Goal: Information Seeking & Learning: Learn about a topic

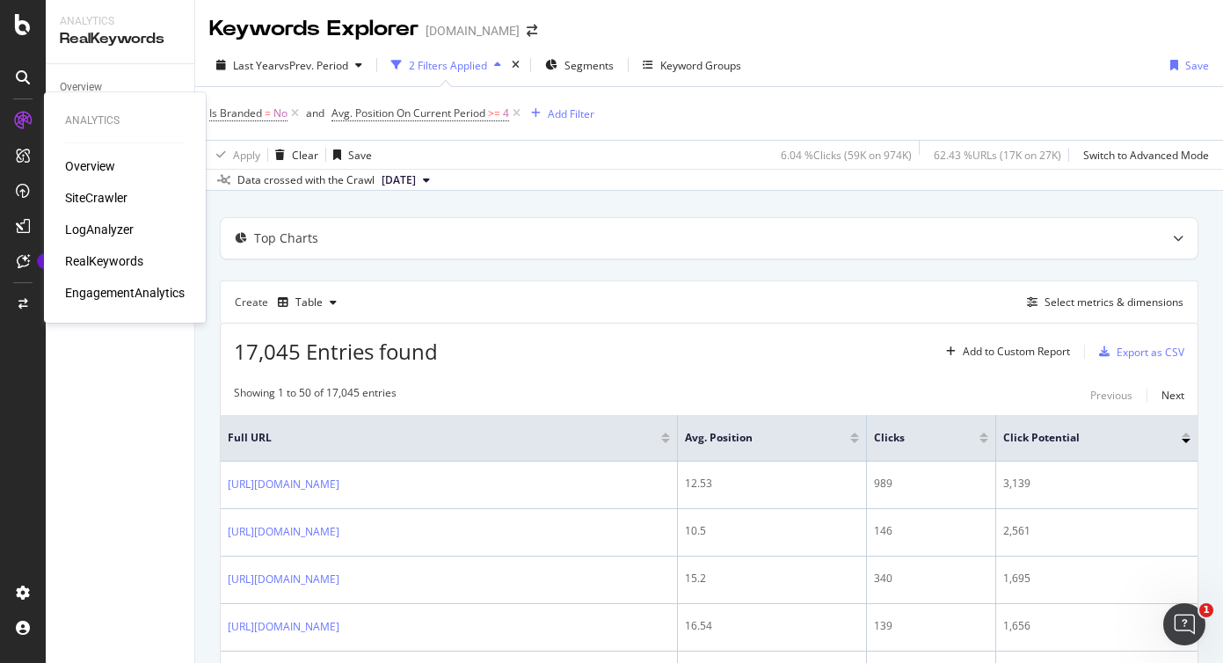
click at [85, 195] on div "SiteCrawler" at bounding box center [96, 198] width 62 height 18
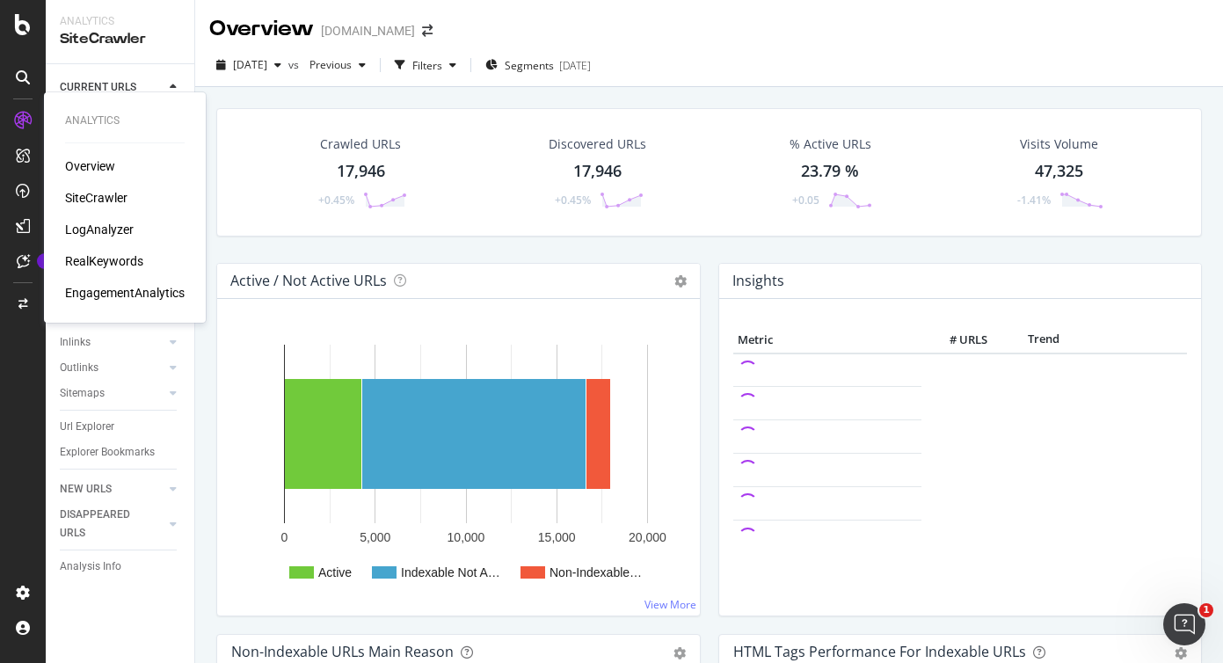
click at [106, 293] on div "EngagementAnalytics" at bounding box center [125, 293] width 120 height 18
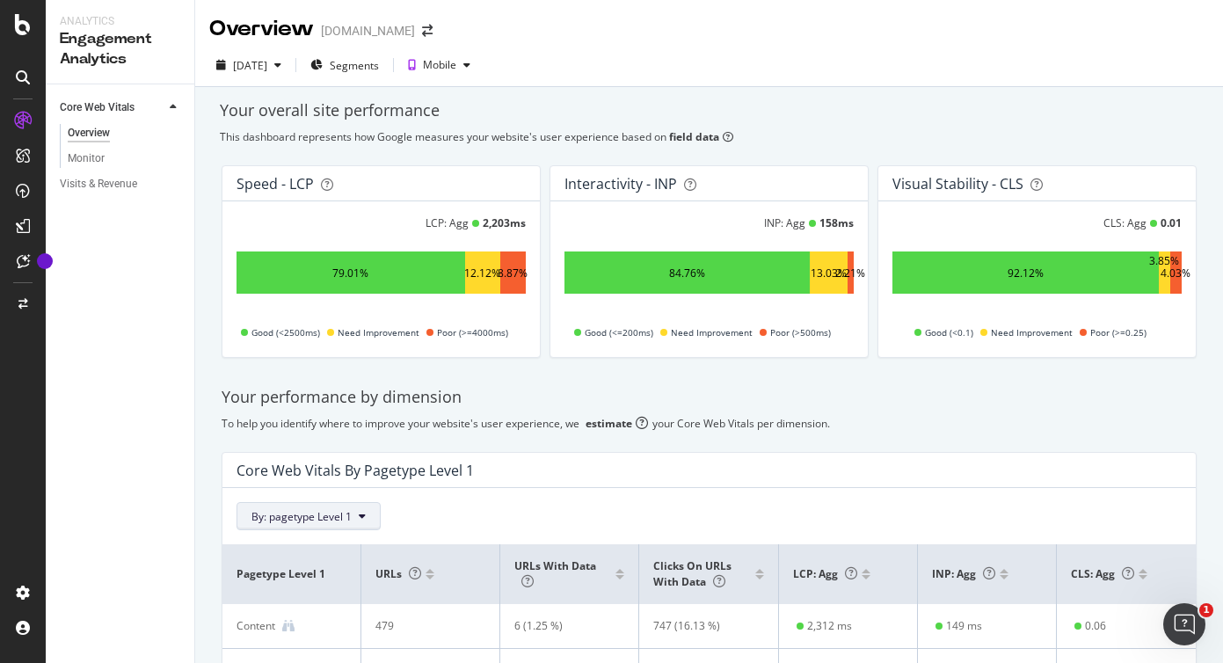
click at [286, 502] on button "By: pagetype Level 1" at bounding box center [309, 516] width 144 height 28
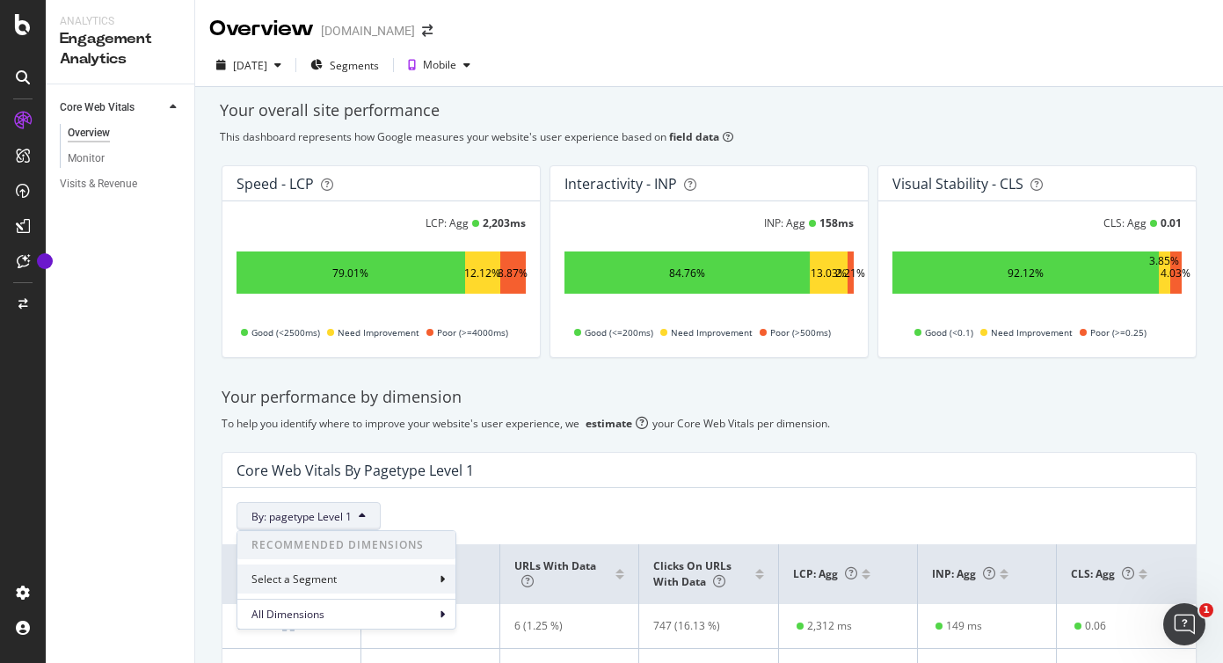
click at [295, 571] on div "Select a Segment" at bounding box center [346, 578] width 218 height 29
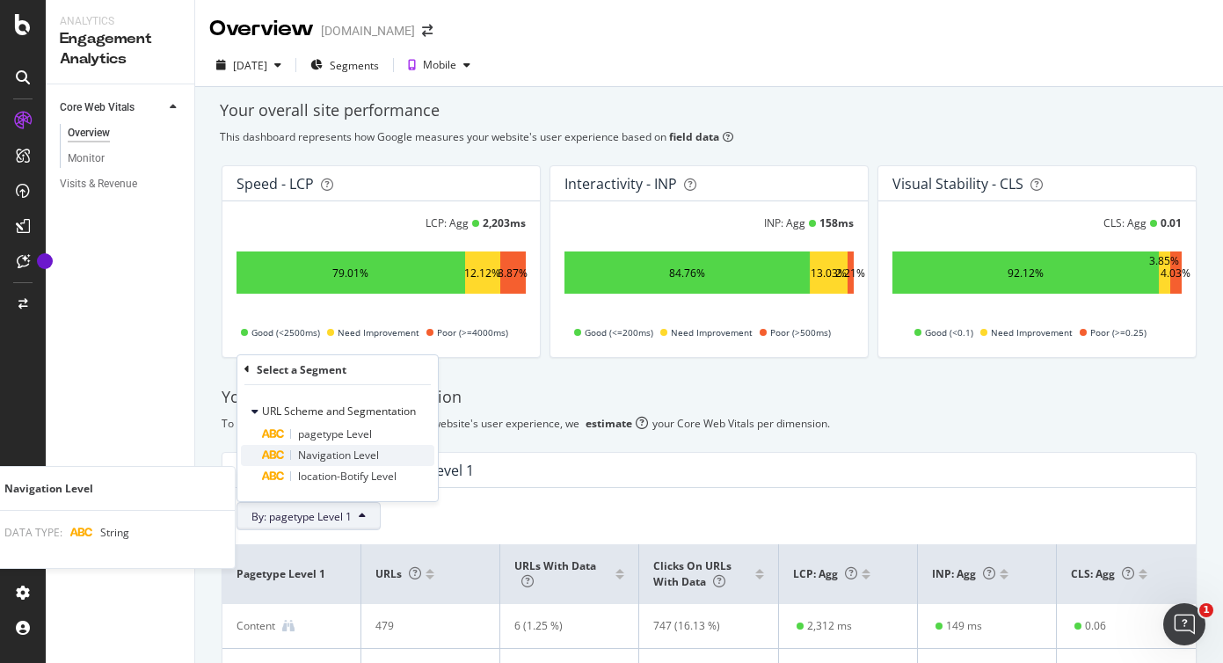
click at [319, 451] on span "Navigation Level" at bounding box center [338, 455] width 81 height 15
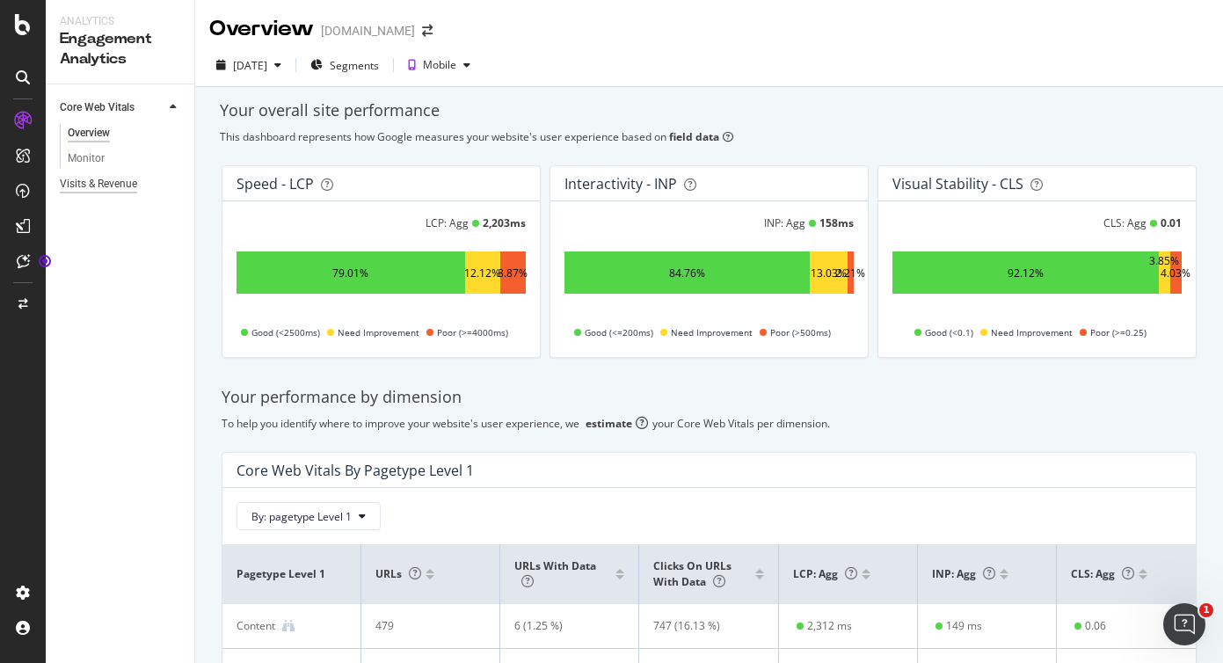
click at [98, 187] on div "Visits & Revenue" at bounding box center [98, 184] width 77 height 18
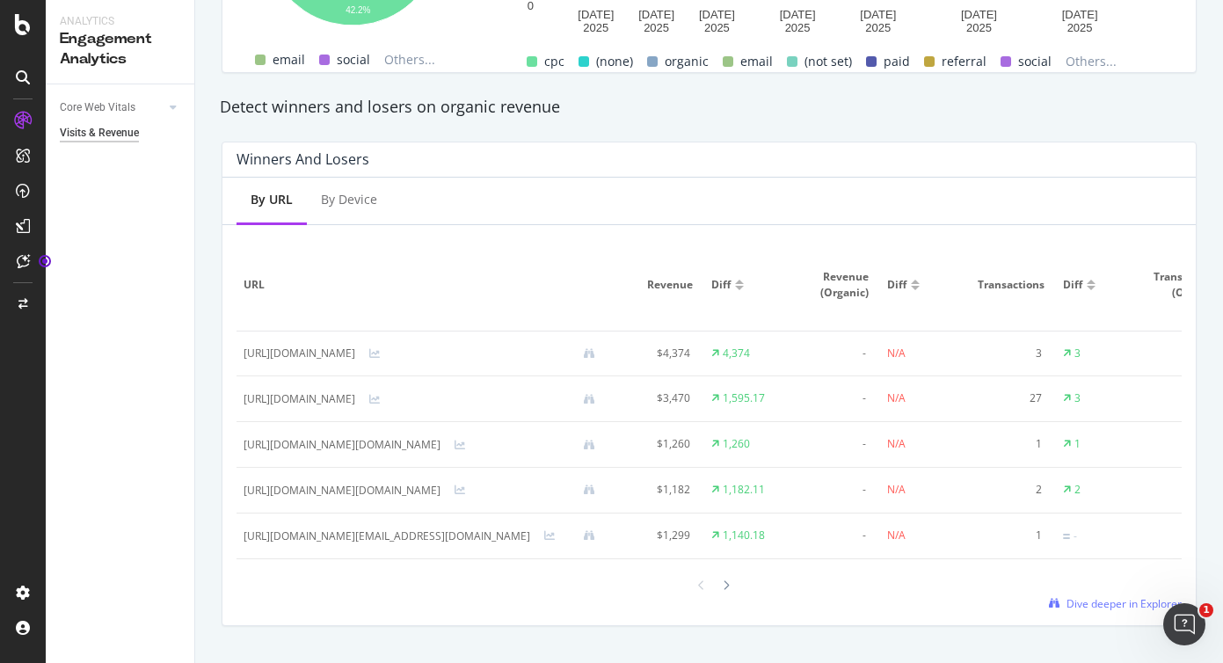
scroll to position [1030, 0]
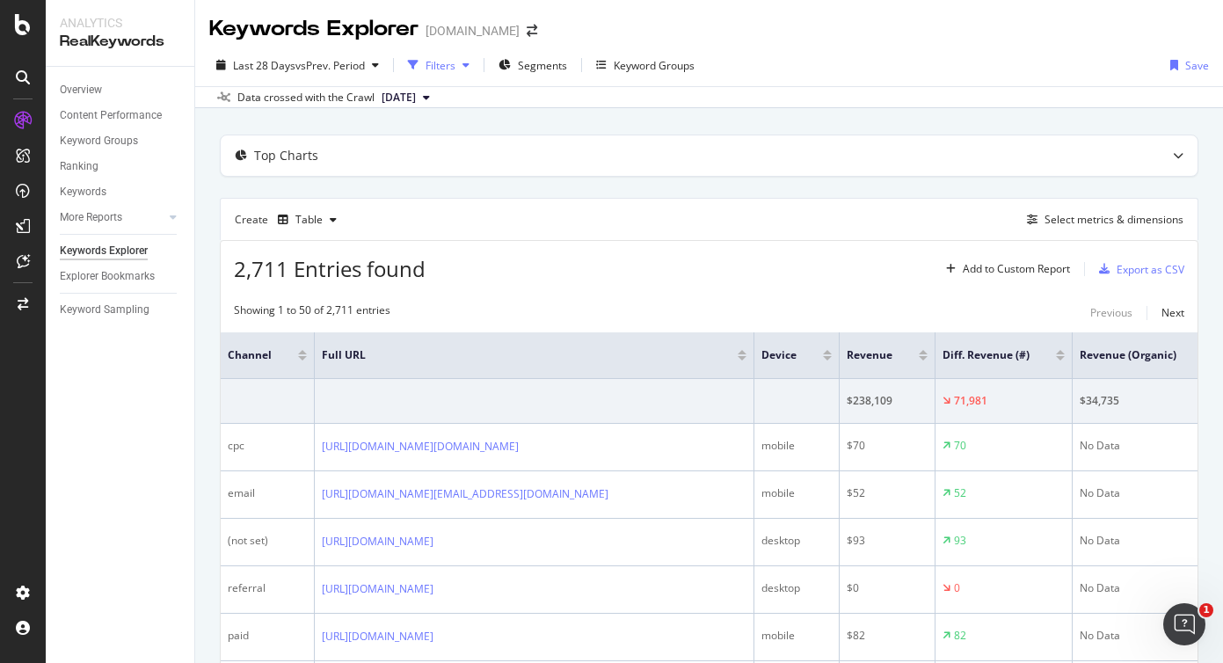
click at [462, 71] on div "Filters" at bounding box center [439, 65] width 76 height 26
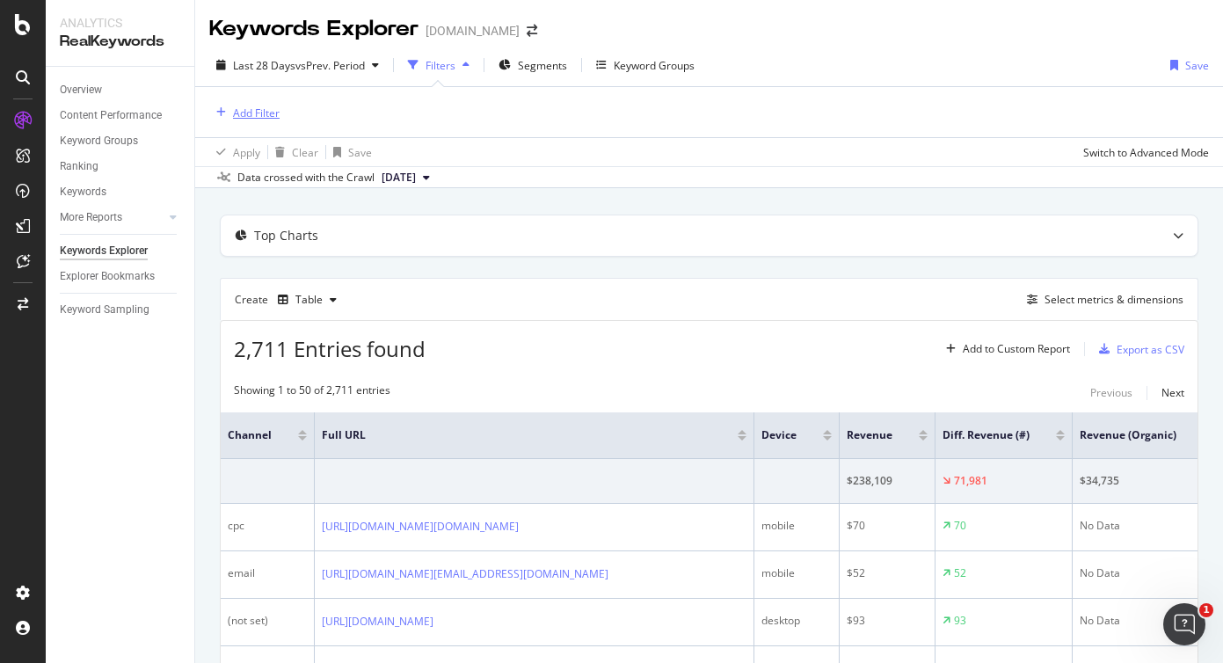
click at [229, 120] on div "Add Filter" at bounding box center [244, 112] width 70 height 19
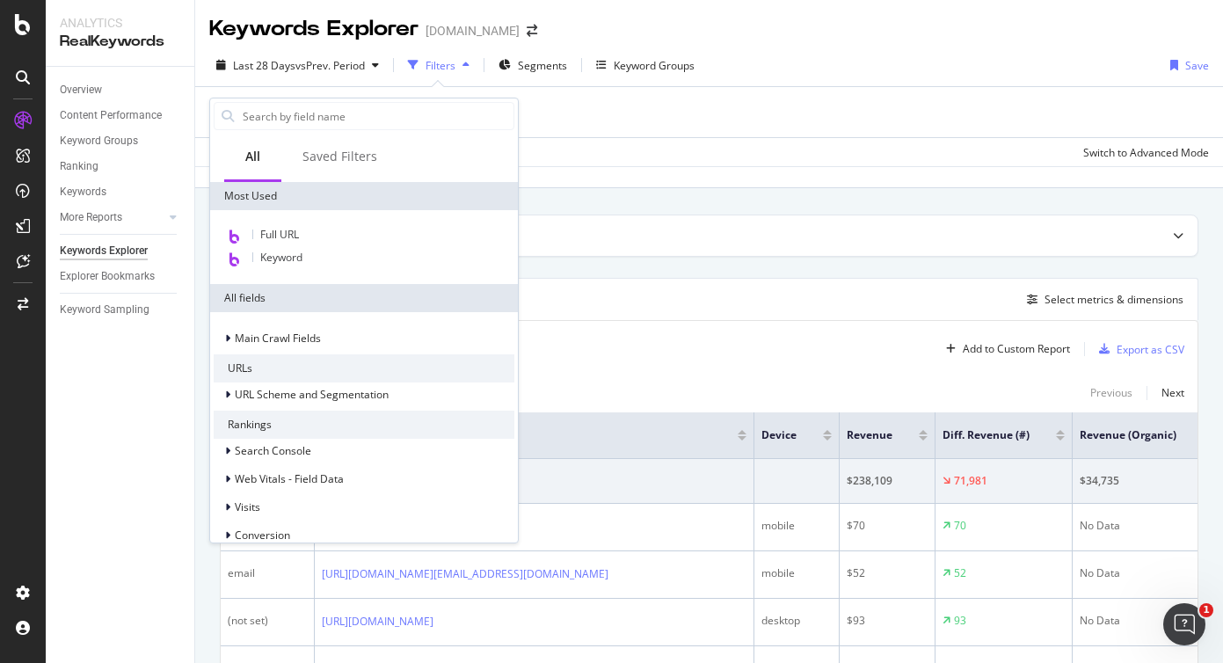
click at [640, 158] on div "Apply Clear Save Switch to Advanced Mode" at bounding box center [709, 151] width 1028 height 29
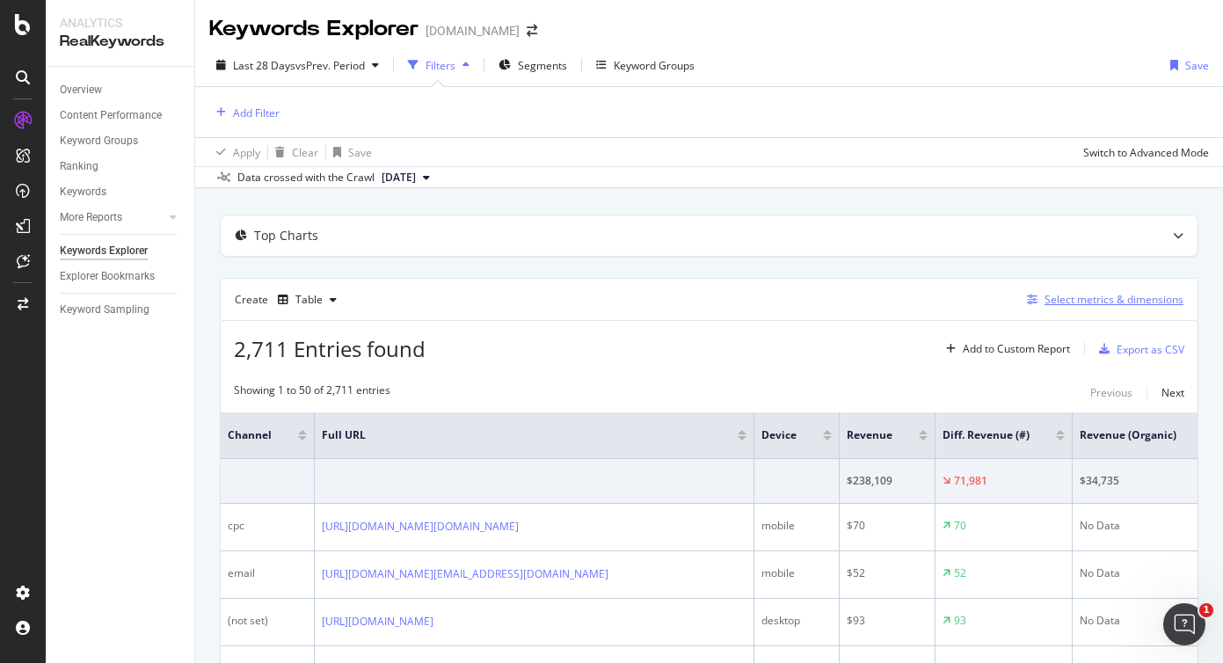
click at [1096, 308] on div "Select metrics & dimensions" at bounding box center [1102, 299] width 164 height 19
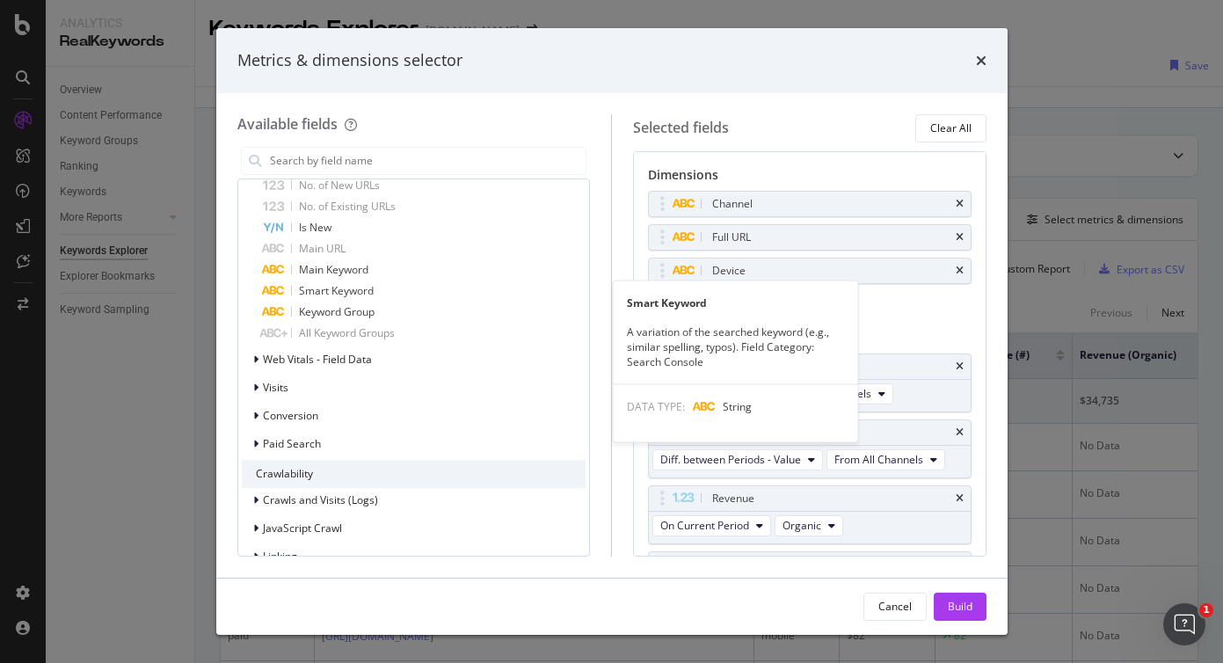
scroll to position [1416, 0]
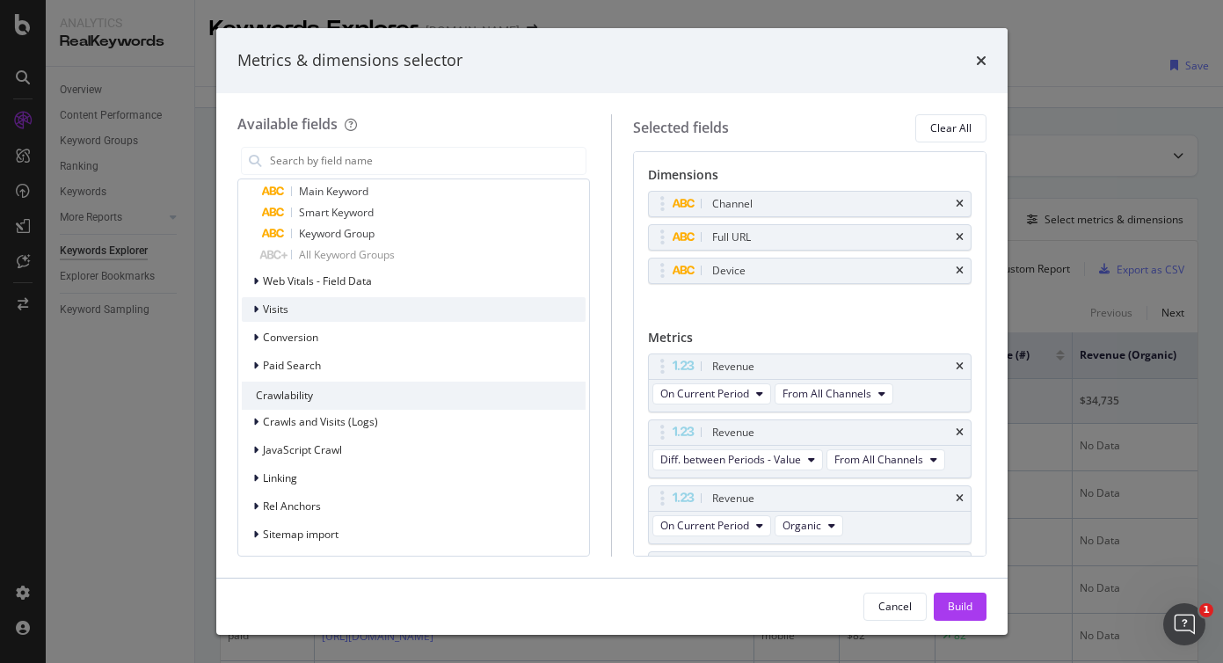
click at [257, 308] on icon "modal" at bounding box center [255, 309] width 5 height 11
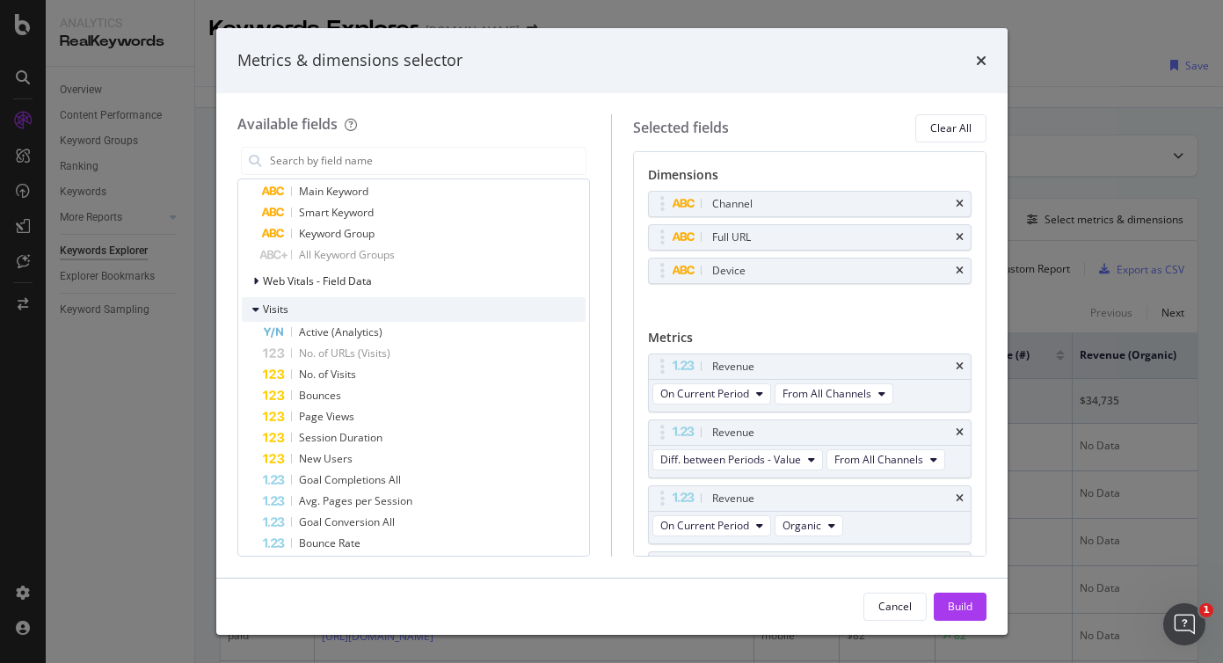
click at [257, 308] on icon "modal" at bounding box center [255, 309] width 7 height 11
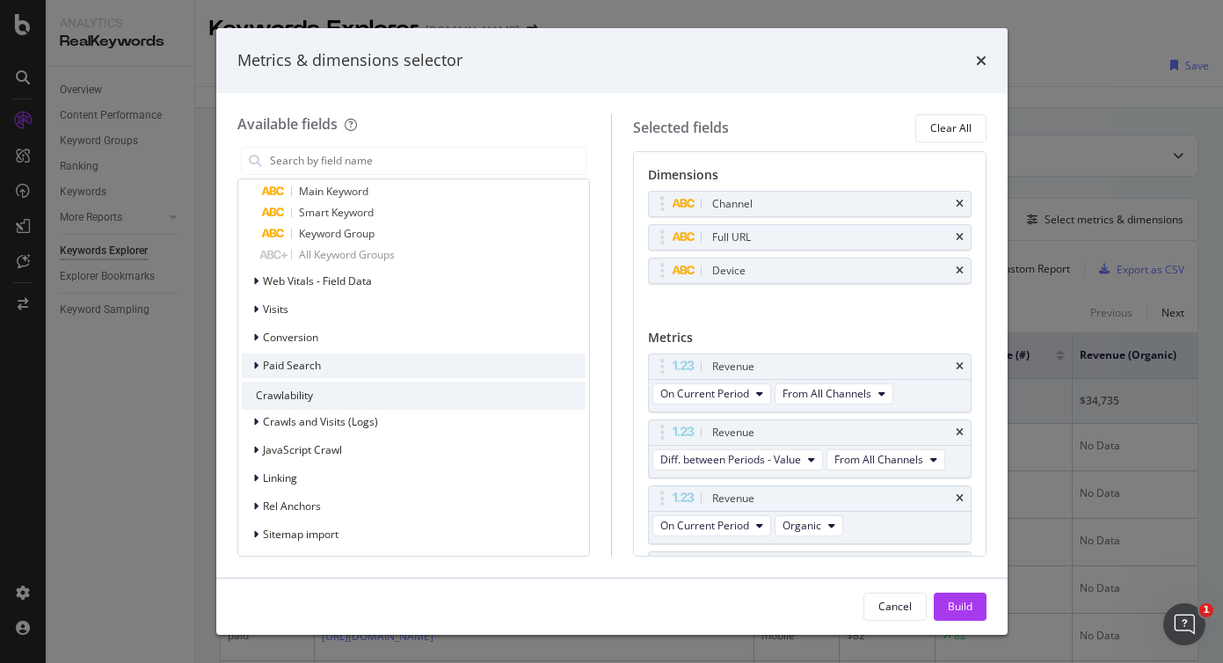
click at [256, 362] on icon "modal" at bounding box center [255, 365] width 5 height 11
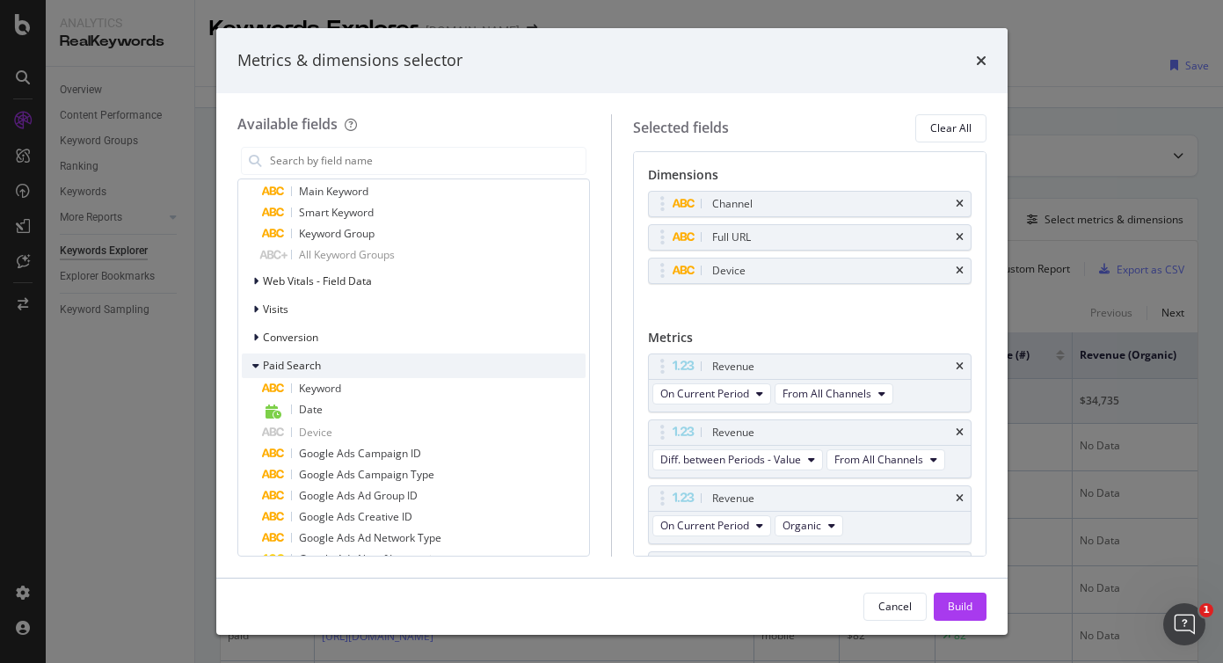
click at [256, 362] on icon "modal" at bounding box center [255, 365] width 7 height 11
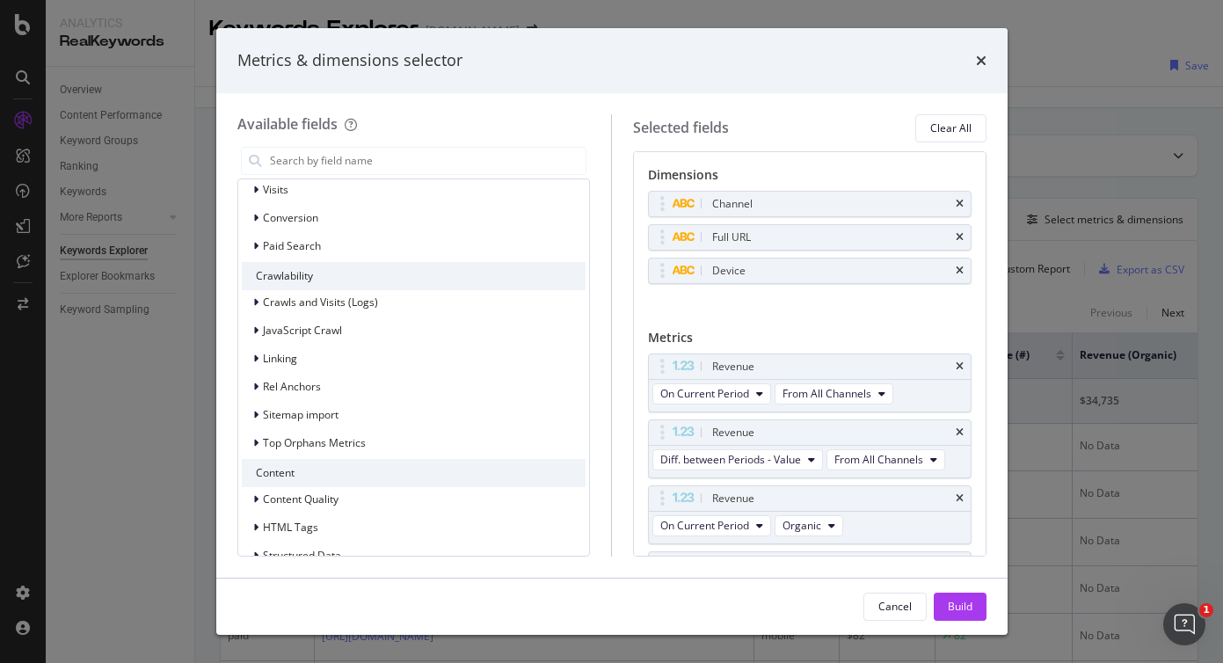
scroll to position [1536, 0]
click at [979, 64] on icon "times" at bounding box center [981, 61] width 11 height 14
